Goal: Task Accomplishment & Management: Use online tool/utility

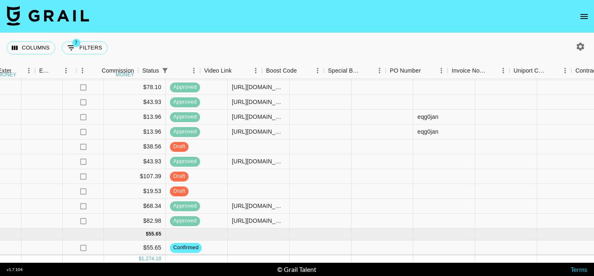
scroll to position [204, 1157]
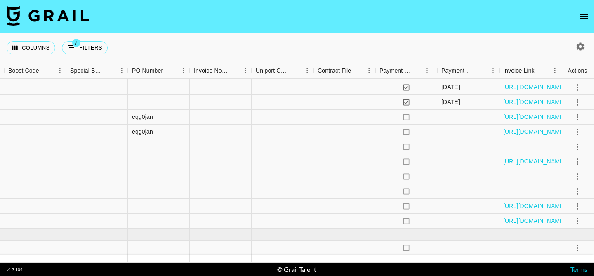
click at [576, 248] on icon "select merge strategy" at bounding box center [577, 248] width 10 height 10
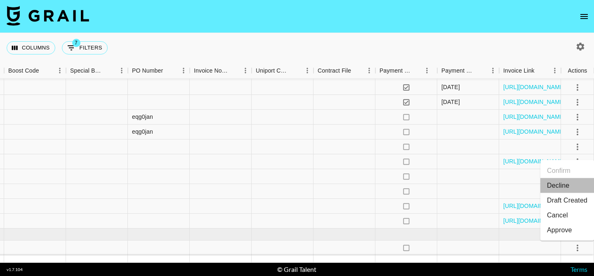
click at [555, 185] on li "Decline" at bounding box center [567, 185] width 54 height 15
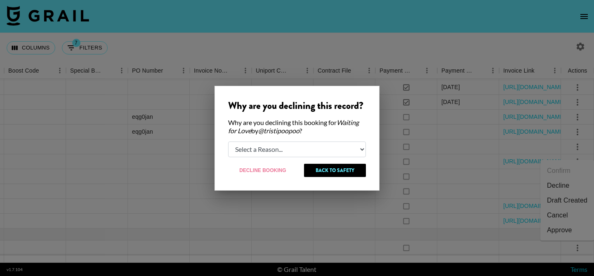
click at [261, 155] on select "Select a Reason... Relogging this deal due to a data issue The [PERSON_NAME] ca…" at bounding box center [297, 149] width 138 height 16
select select "booker_cancel"
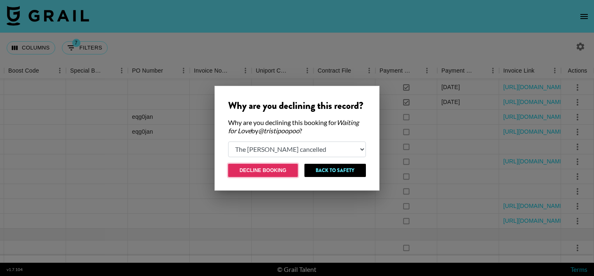
click at [266, 171] on button "Decline Booking" at bounding box center [263, 170] width 70 height 13
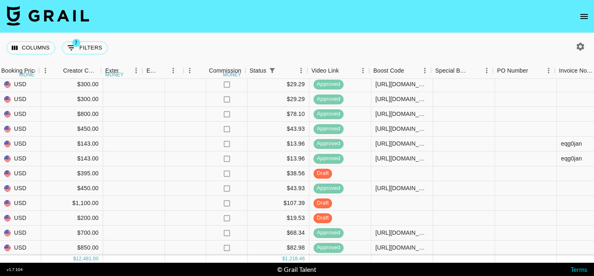
scroll to position [177, 822]
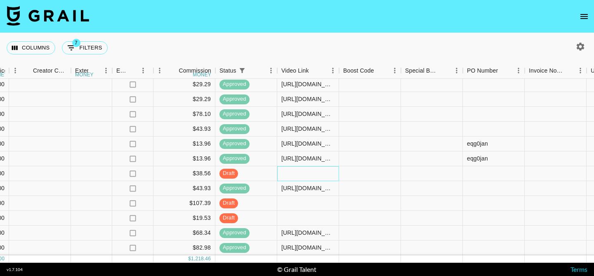
click at [294, 172] on div at bounding box center [308, 173] width 62 height 15
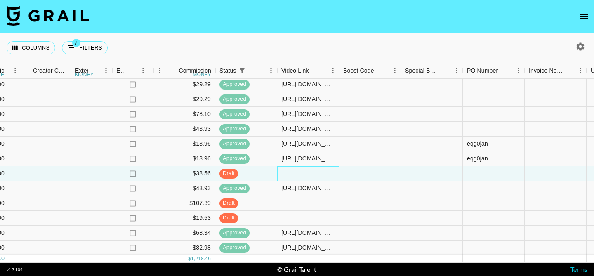
click at [294, 172] on div at bounding box center [308, 173] width 62 height 15
type input "[URL][DOMAIN_NAME]"
click at [361, 173] on div at bounding box center [370, 173] width 62 height 15
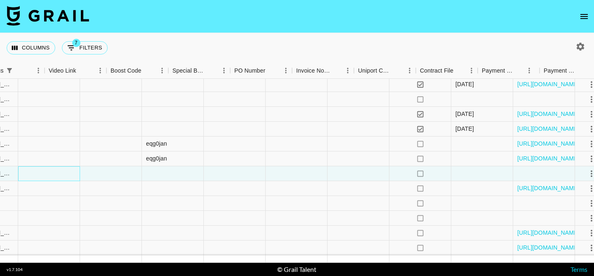
scroll to position [177, 1157]
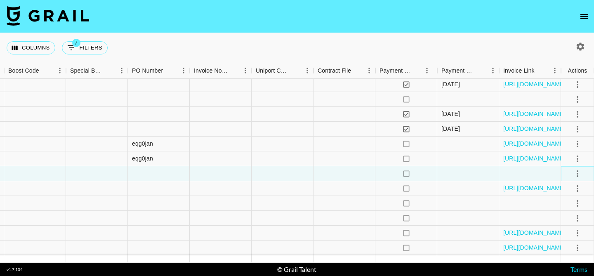
click at [577, 172] on icon "select merge strategy" at bounding box center [577, 174] width 10 height 10
click at [554, 247] on div "Approve" at bounding box center [559, 251] width 25 height 10
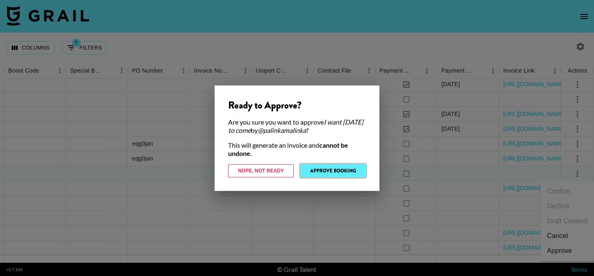
click at [332, 171] on button "Approve Booking" at bounding box center [333, 170] width 66 height 13
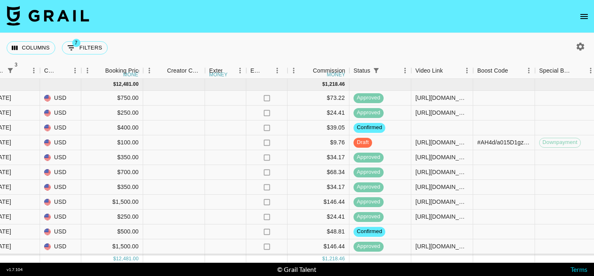
scroll to position [177, 688]
